Goal: Navigation & Orientation: Find specific page/section

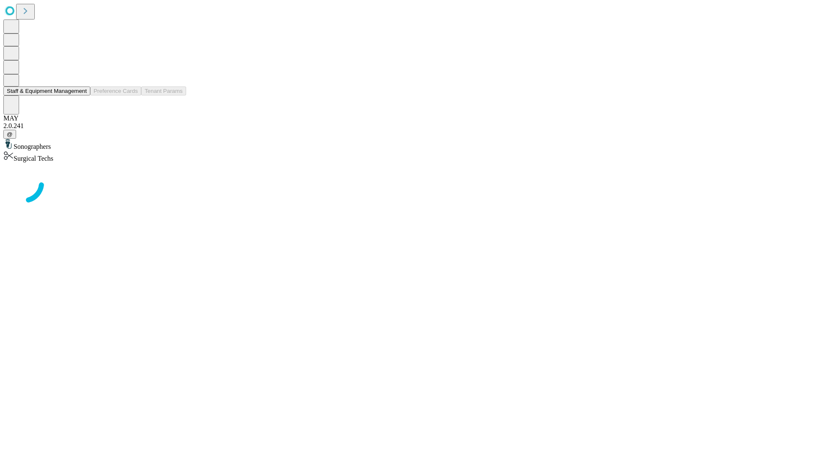
click at [81, 95] on button "Staff & Equipment Management" at bounding box center [46, 91] width 87 height 9
